Goal: Transaction & Acquisition: Purchase product/service

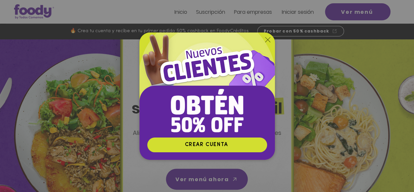
click at [267, 40] on icon "Volver al sitio" at bounding box center [267, 39] width 5 height 5
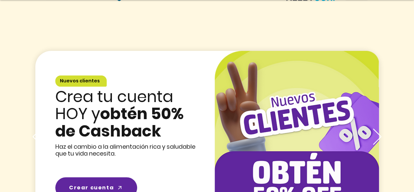
scroll to position [983, 0]
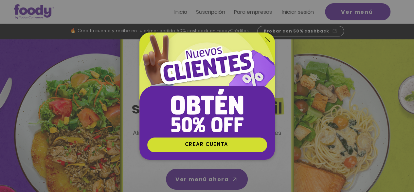
click at [268, 37] on icon "Volver al sitio" at bounding box center [267, 39] width 5 height 5
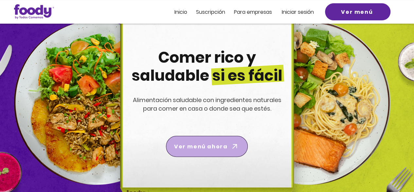
click at [235, 142] on icon "Ver menú ahora" at bounding box center [234, 146] width 9 height 9
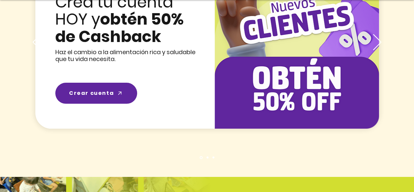
scroll to position [1016, 0]
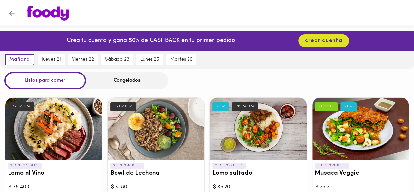
click at [125, 77] on div "Congelados" at bounding box center [127, 80] width 82 height 17
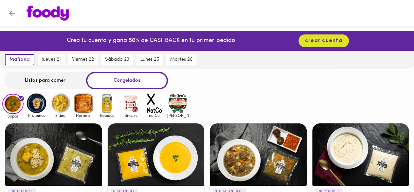
click at [129, 79] on div "Congelados" at bounding box center [127, 80] width 82 height 17
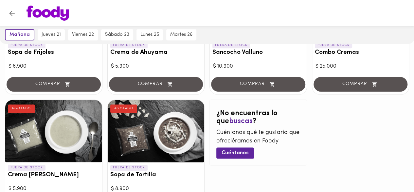
scroll to position [393, 0]
